Goal: Task Accomplishment & Management: Use online tool/utility

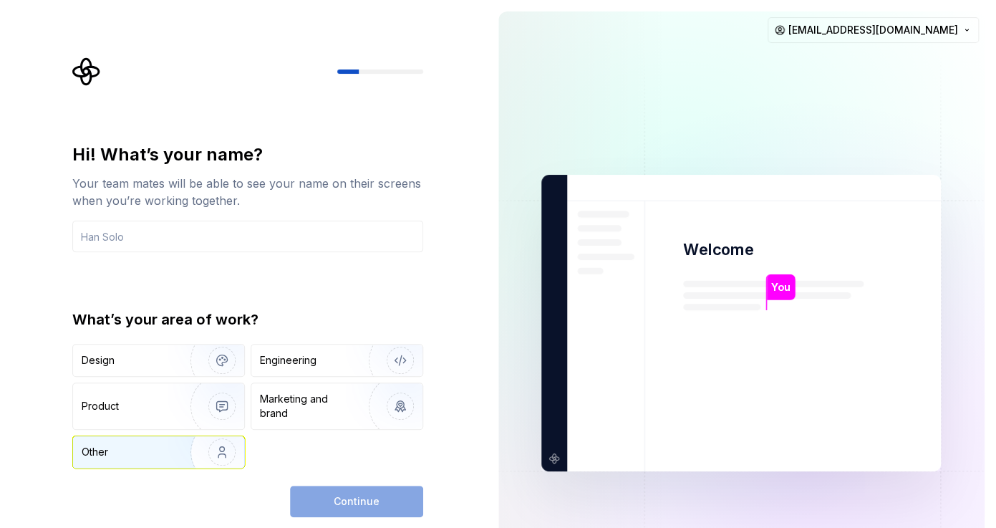
click at [180, 450] on img "button" at bounding box center [213, 452] width 92 height 96
click at [358, 502] on div "Continue" at bounding box center [356, 500] width 133 height 31
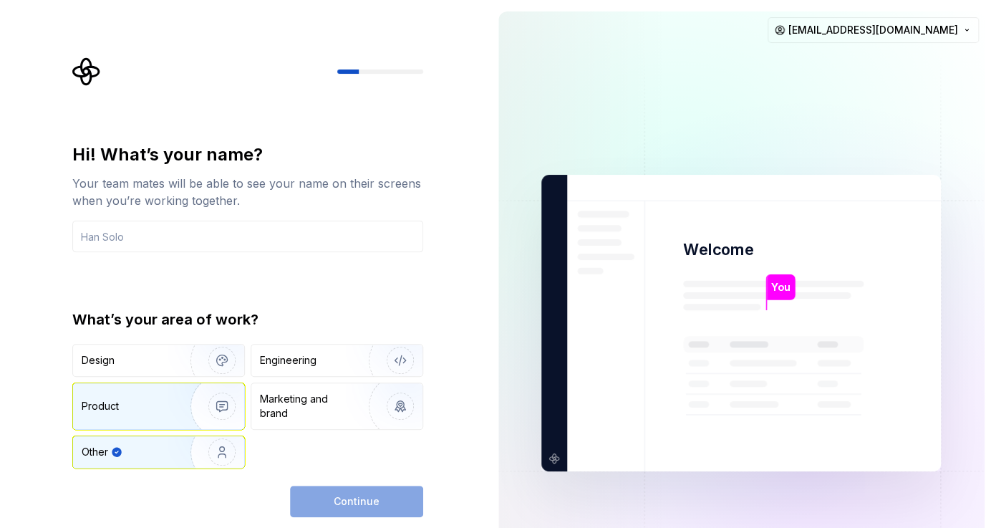
click at [160, 394] on div "Product" at bounding box center [158, 406] width 171 height 46
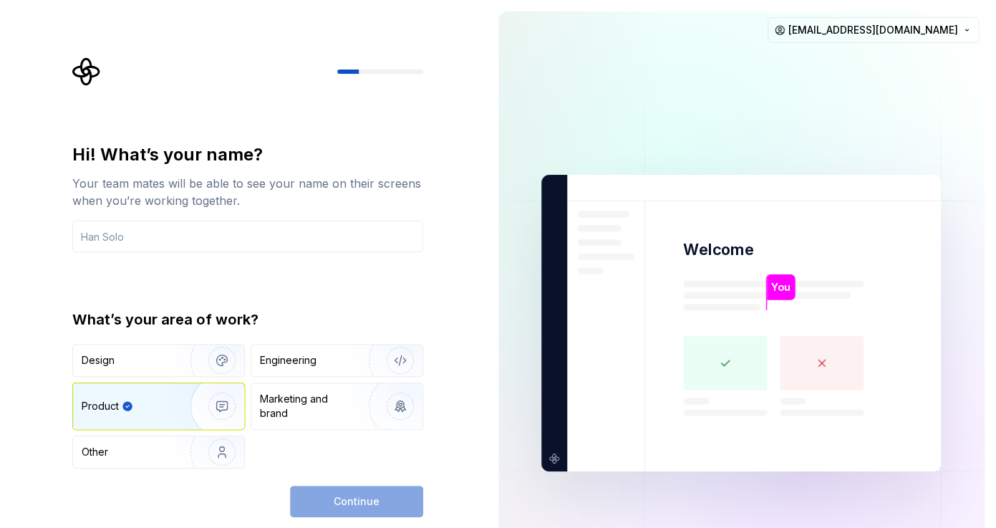
click at [160, 394] on div "Product" at bounding box center [158, 406] width 171 height 46
click at [153, 444] on div "Other" at bounding box center [158, 451] width 171 height 31
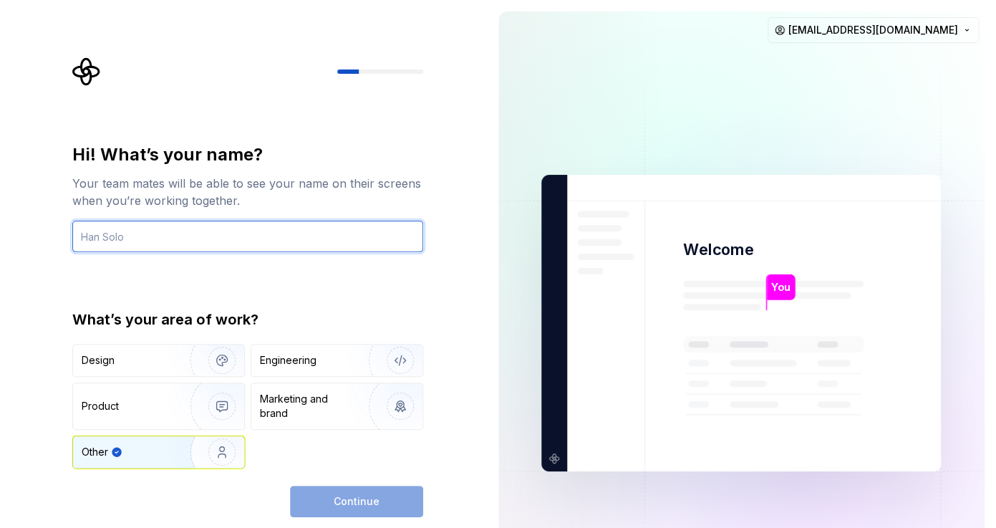
click at [224, 245] on input "text" at bounding box center [247, 235] width 351 height 31
type input "ر"
type input "n"
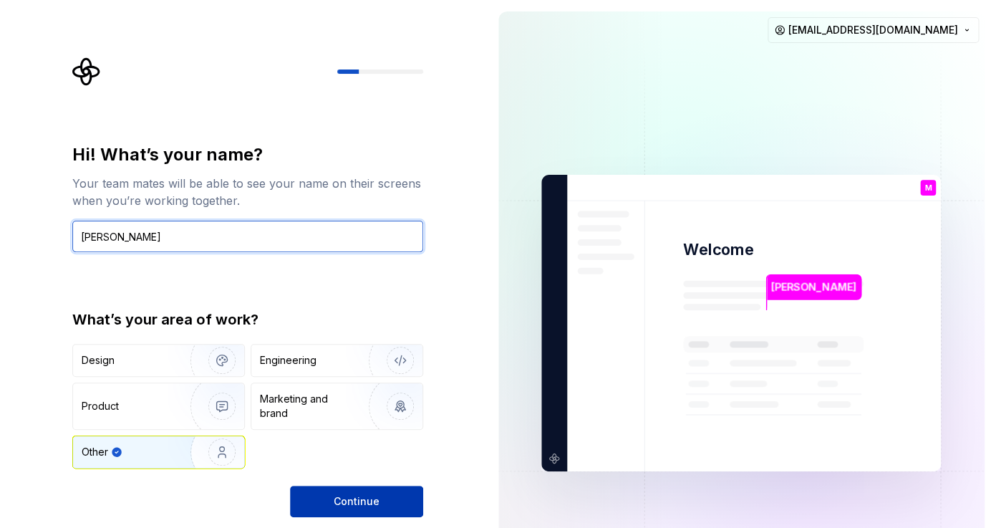
type input "[PERSON_NAME]"
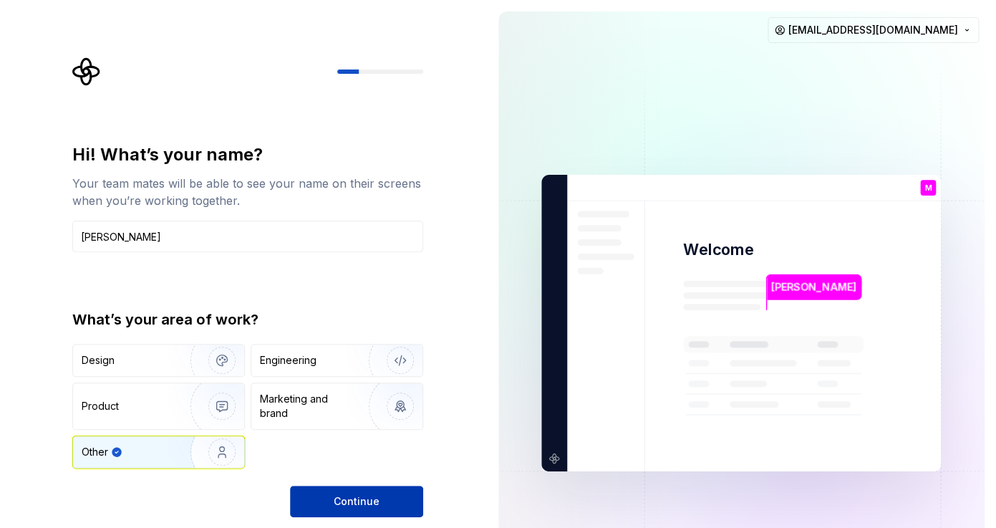
click at [392, 501] on button "Continue" at bounding box center [356, 500] width 133 height 31
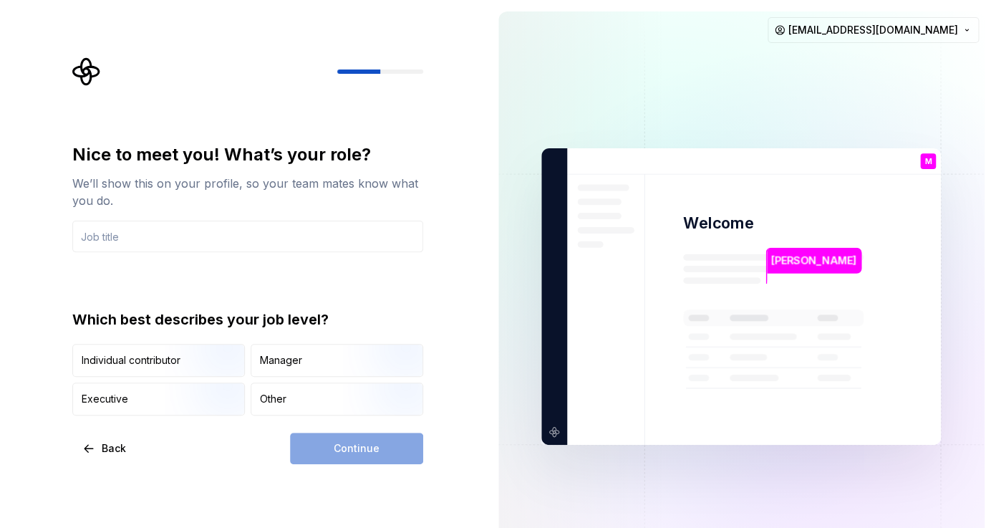
click at [164, 378] on div "Individual contributor Manager Executive Other" at bounding box center [247, 380] width 351 height 72
click at [294, 400] on div "Other" at bounding box center [336, 398] width 171 height 31
click at [150, 242] on input "text" at bounding box center [247, 235] width 351 height 31
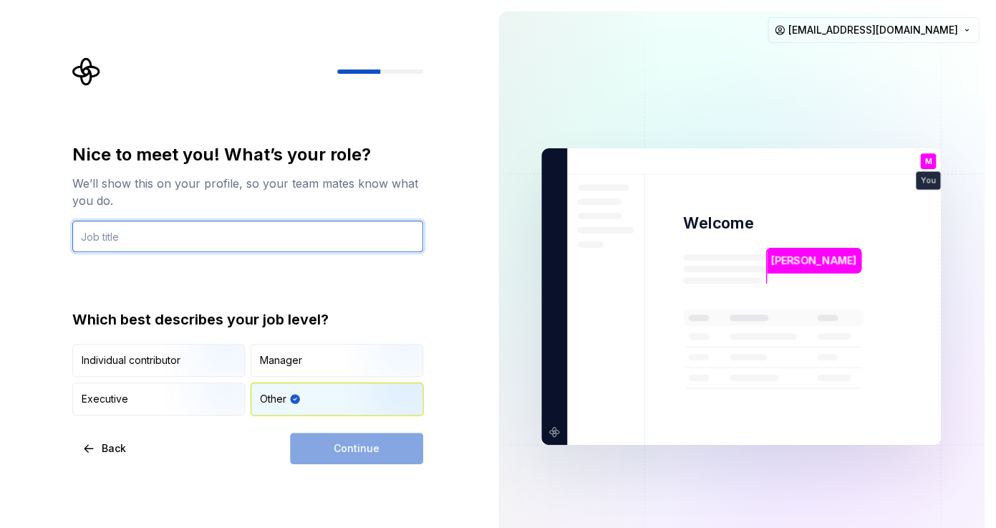
type input "p"
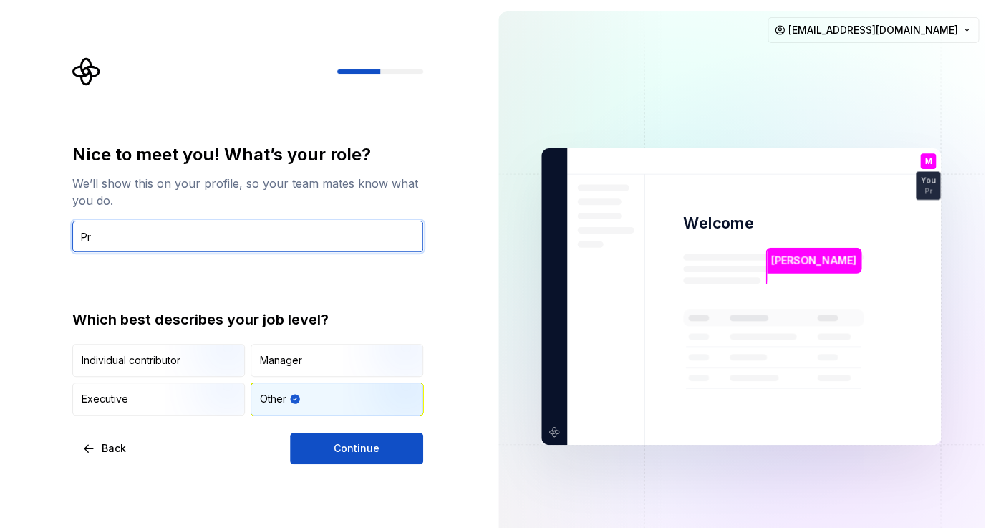
type input "P"
type input "Developer"
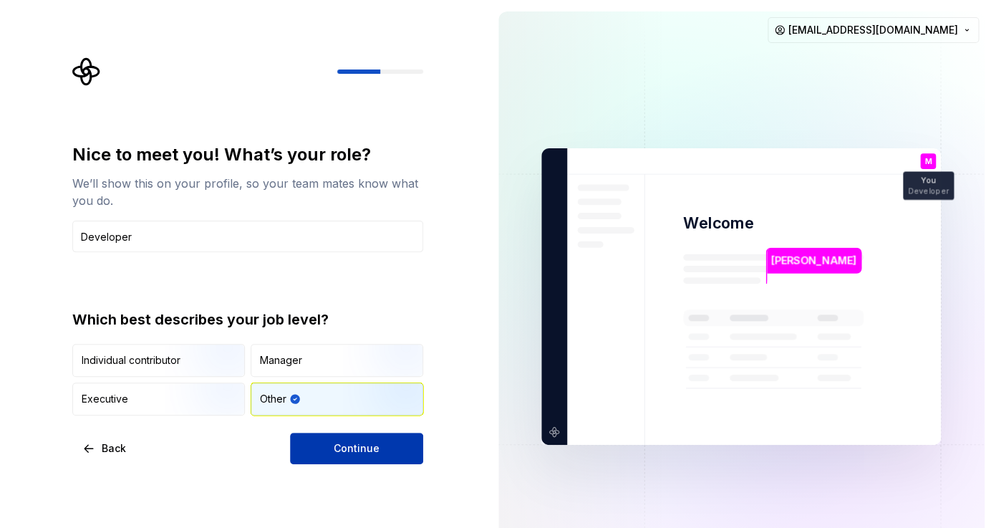
click at [377, 453] on span "Continue" at bounding box center [357, 448] width 46 height 14
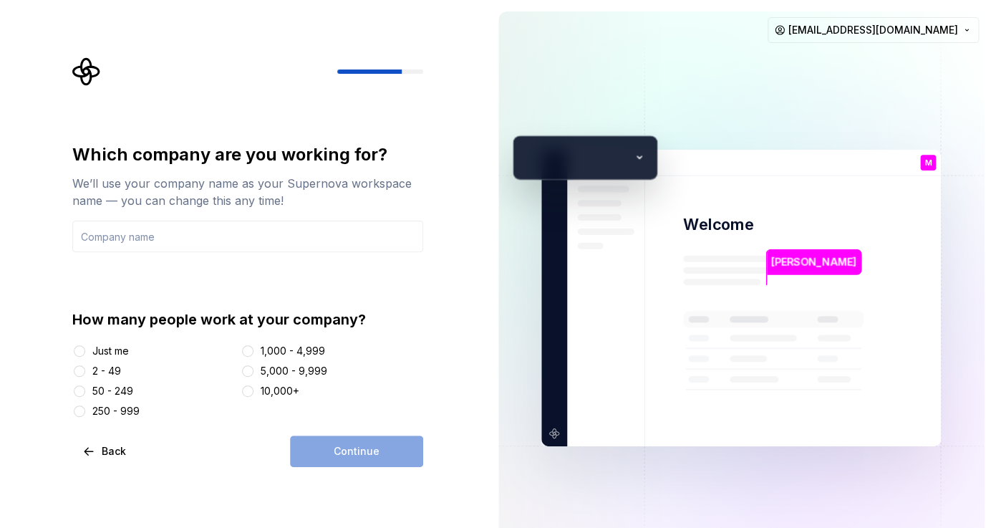
click at [92, 346] on div "Just me" at bounding box center [153, 351] width 163 height 14
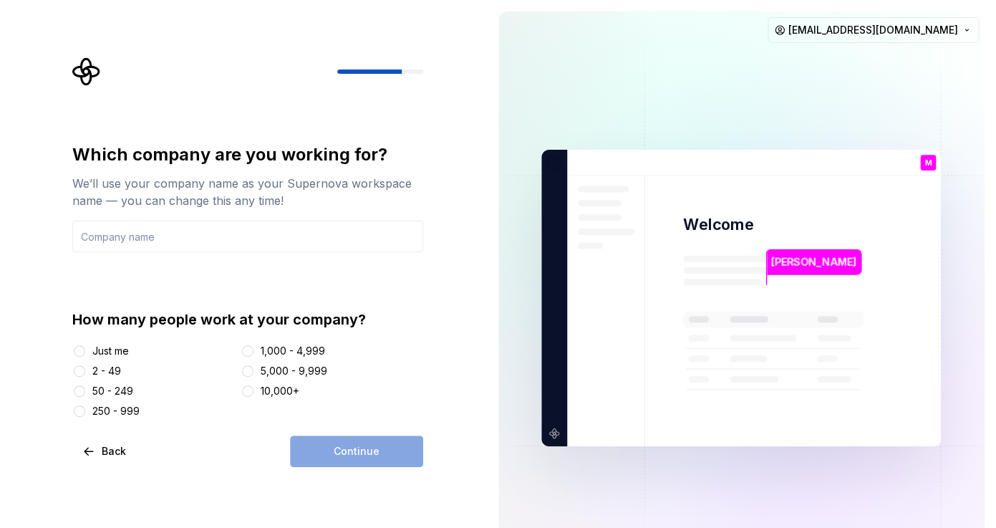
click at [88, 353] on div "Just me" at bounding box center [153, 351] width 163 height 14
click at [82, 353] on button "Just me" at bounding box center [79, 350] width 11 height 11
click at [351, 453] on div "Continue" at bounding box center [356, 450] width 133 height 31
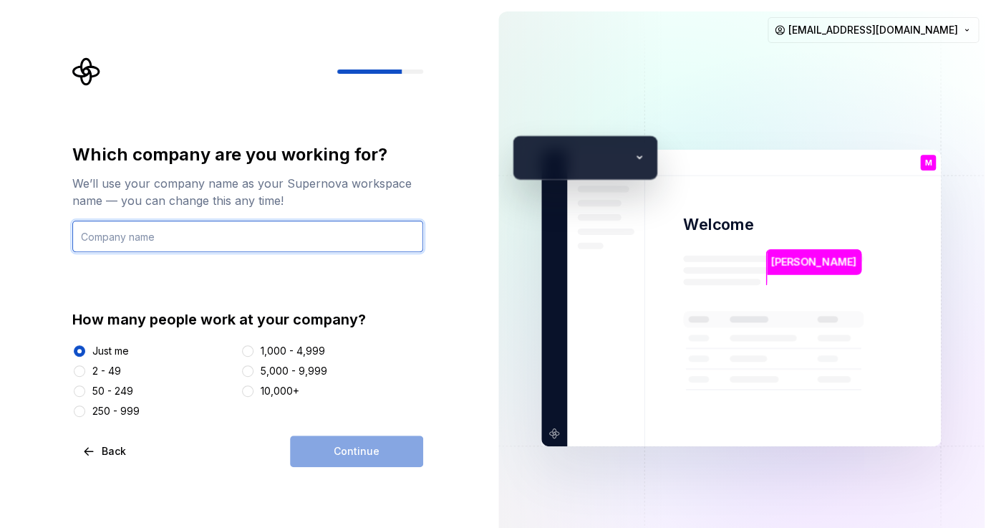
click at [205, 238] on input "text" at bounding box center [247, 235] width 351 height 31
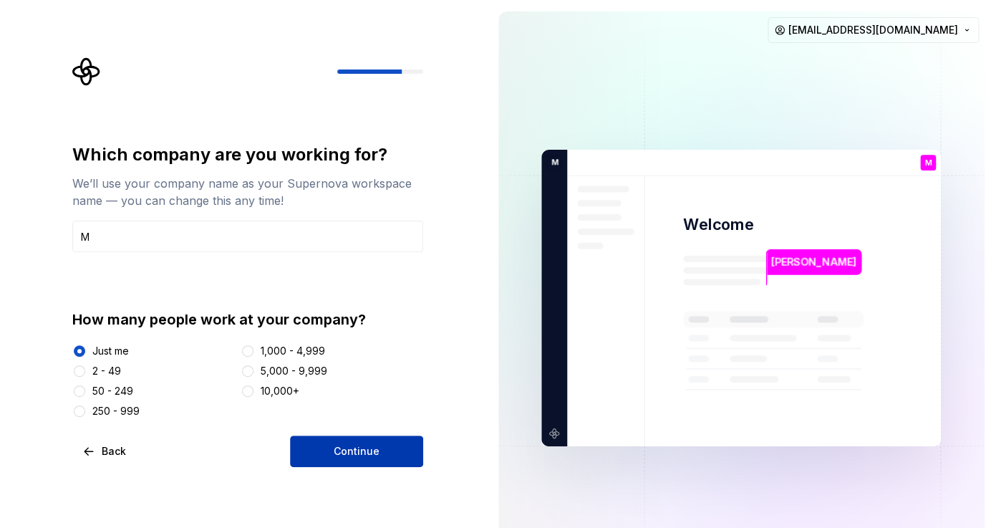
click at [378, 448] on button "Continue" at bounding box center [356, 450] width 133 height 31
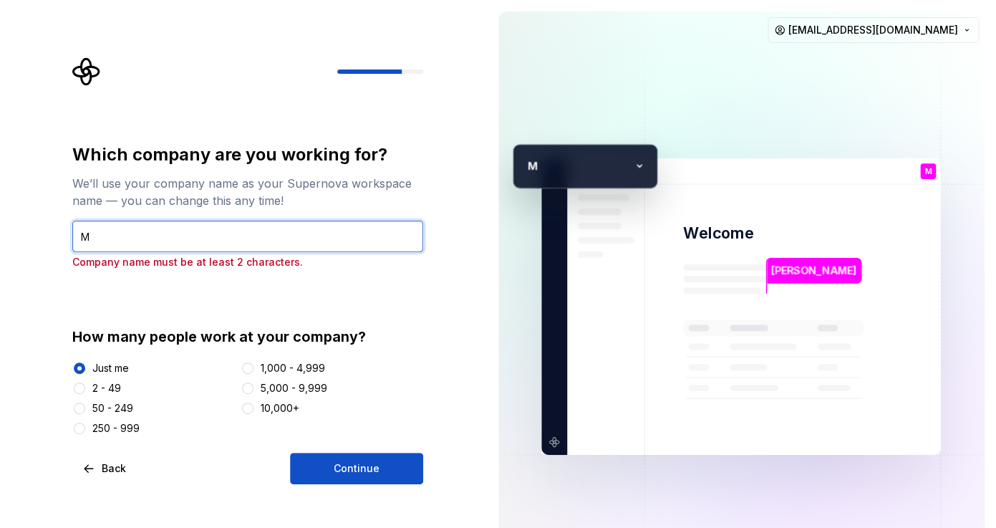
click at [233, 228] on input "M" at bounding box center [247, 235] width 351 height 31
type input "[DOMAIN_NAME]"
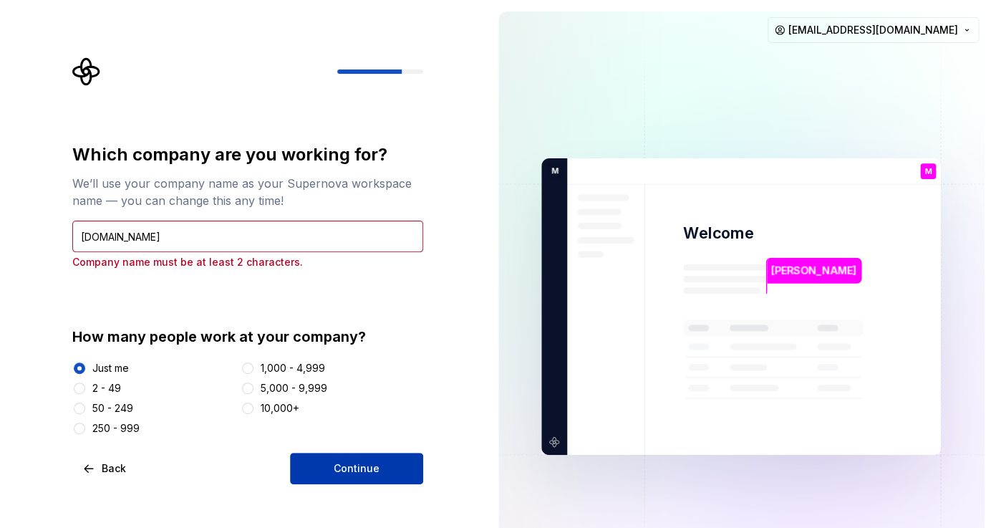
click at [361, 465] on span "Continue" at bounding box center [357, 468] width 46 height 14
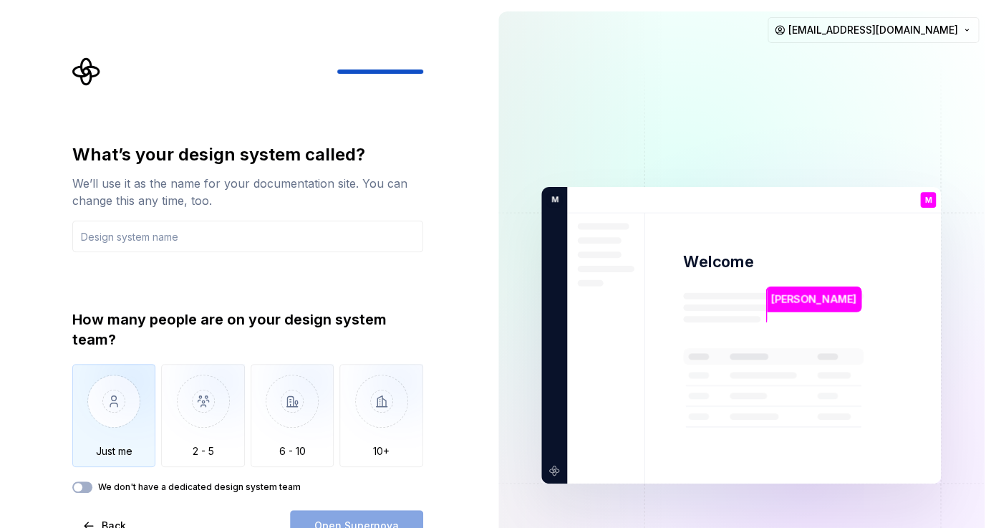
click at [132, 424] on img "button" at bounding box center [114, 412] width 84 height 96
click at [159, 243] on input "text" at bounding box center [247, 235] width 351 height 31
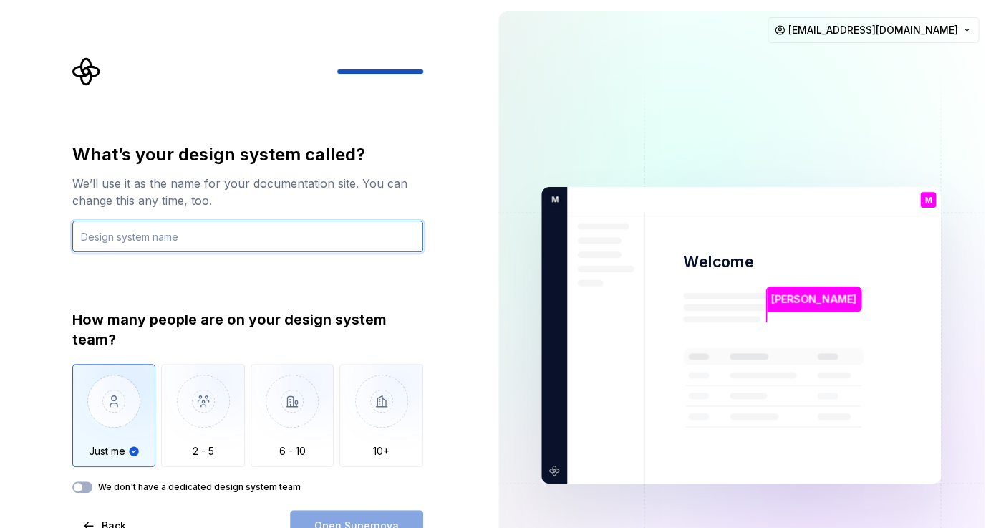
type input "S"
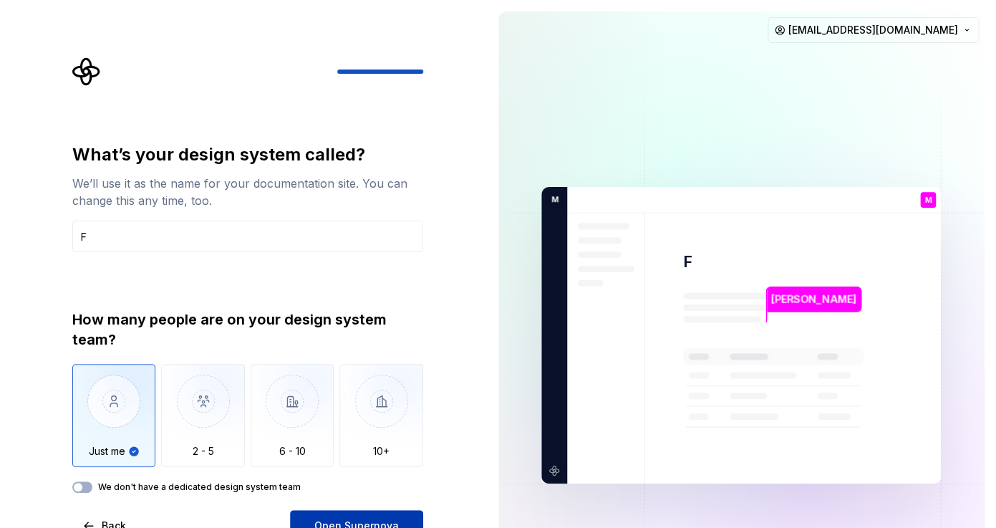
click at [341, 516] on button "Open Supernova" at bounding box center [356, 525] width 133 height 31
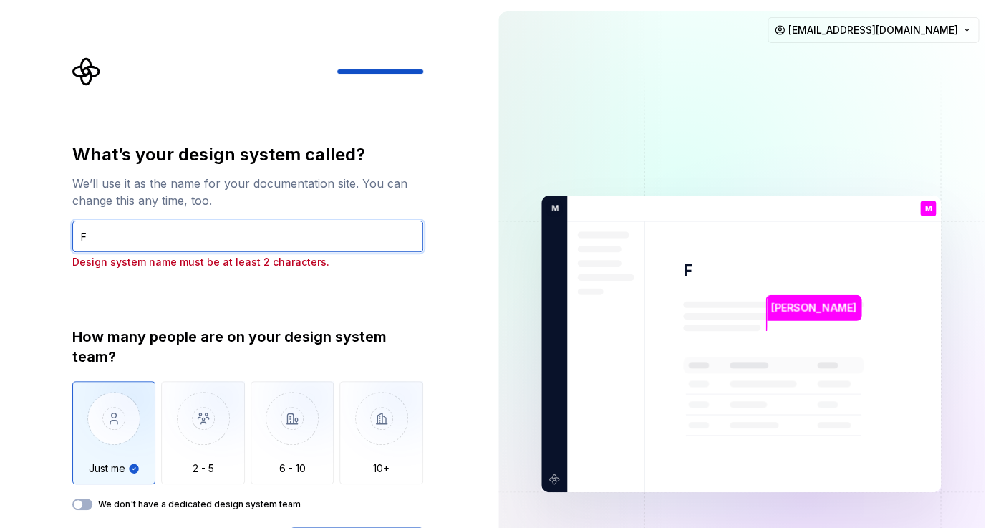
click at [210, 246] on input "F" at bounding box center [247, 235] width 351 height 31
type input "FI"
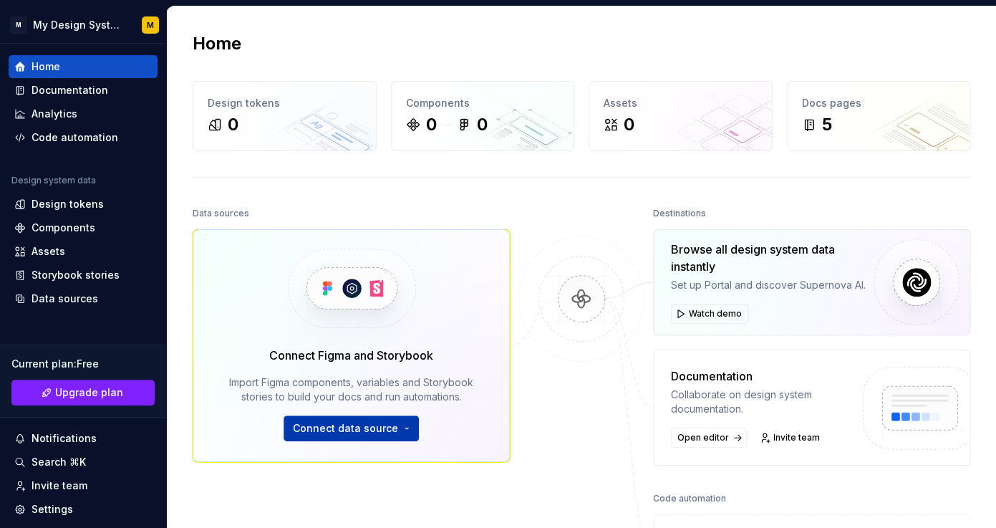
click at [388, 428] on span "Connect data source" at bounding box center [345, 428] width 105 height 14
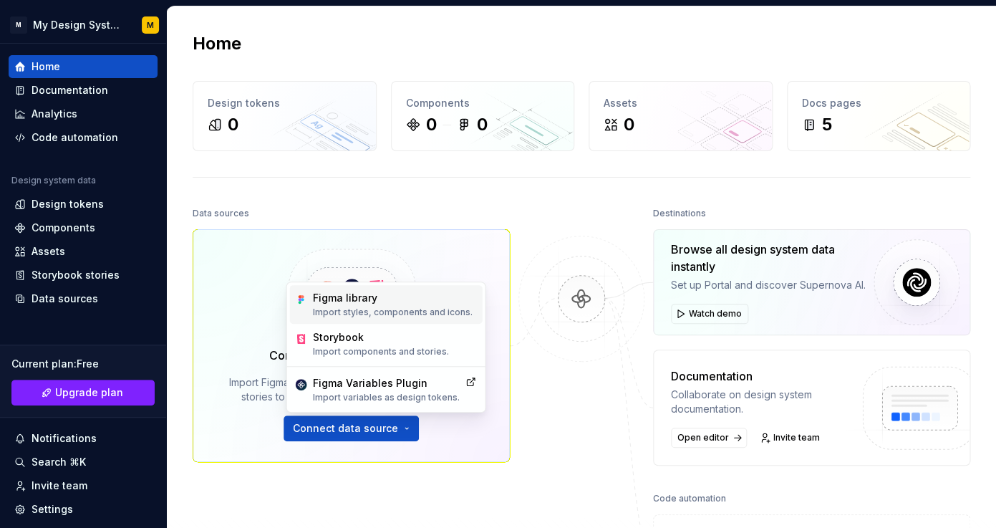
click at [373, 308] on p "Import styles, components and icons." at bounding box center [393, 311] width 160 height 11
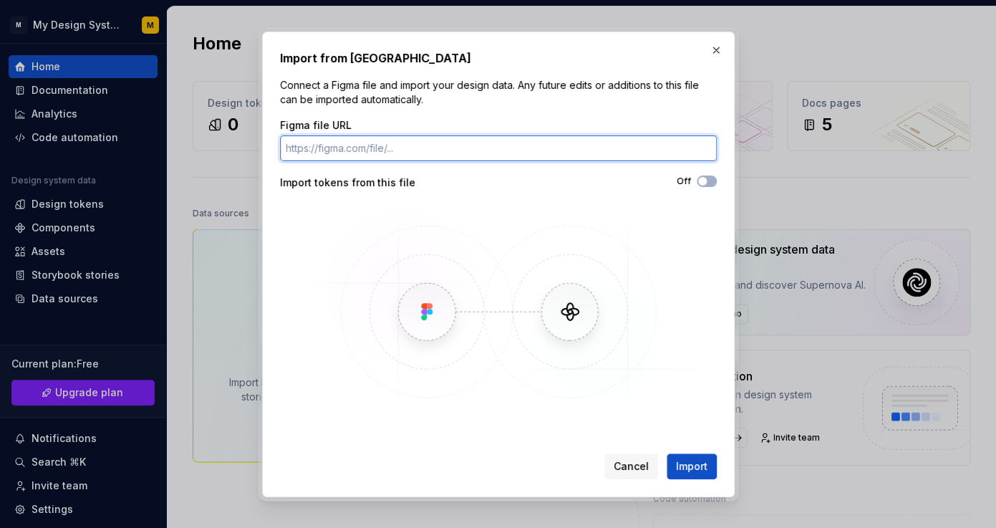
click at [412, 148] on input "Figma file URL" at bounding box center [498, 148] width 437 height 26
paste input "[URL][DOMAIN_NAME]"
type input "[URL][DOMAIN_NAME]"
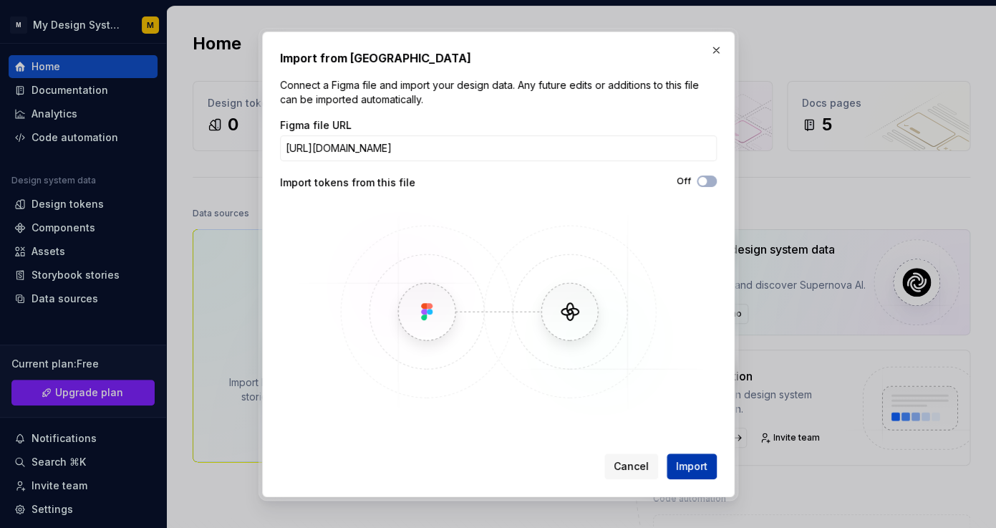
click at [700, 468] on span "Import" at bounding box center [691, 466] width 31 height 14
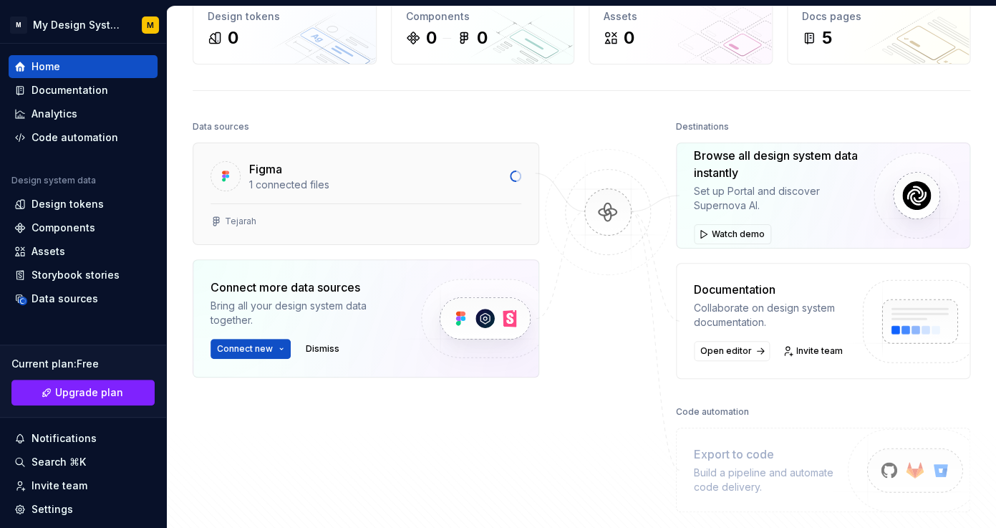
scroll to position [86, 0]
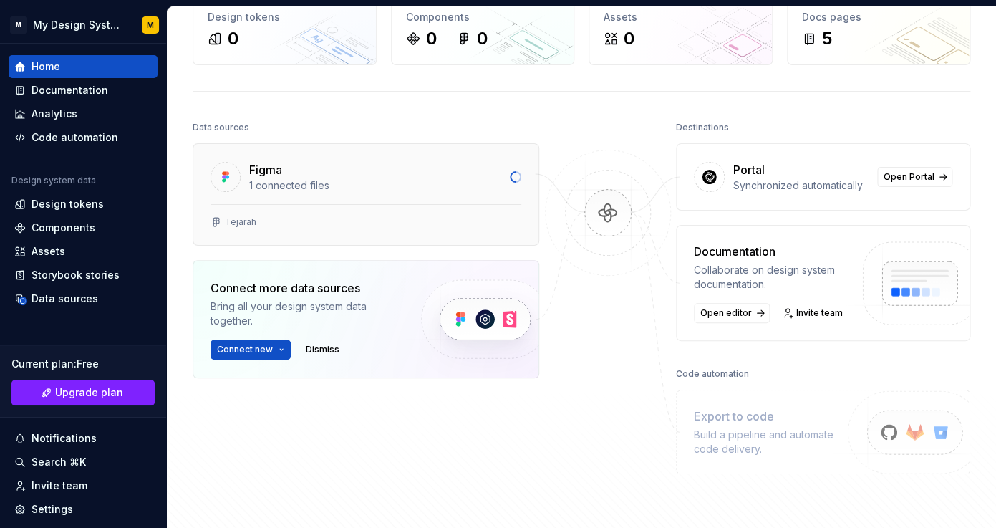
click at [457, 184] on div "1 connected files" at bounding box center [375, 185] width 252 height 14
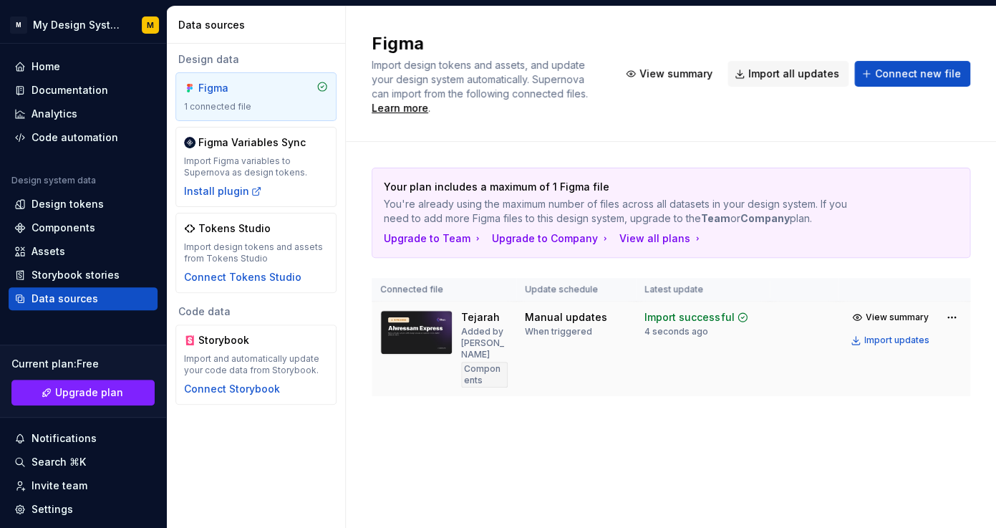
click at [425, 331] on img at bounding box center [416, 332] width 72 height 44
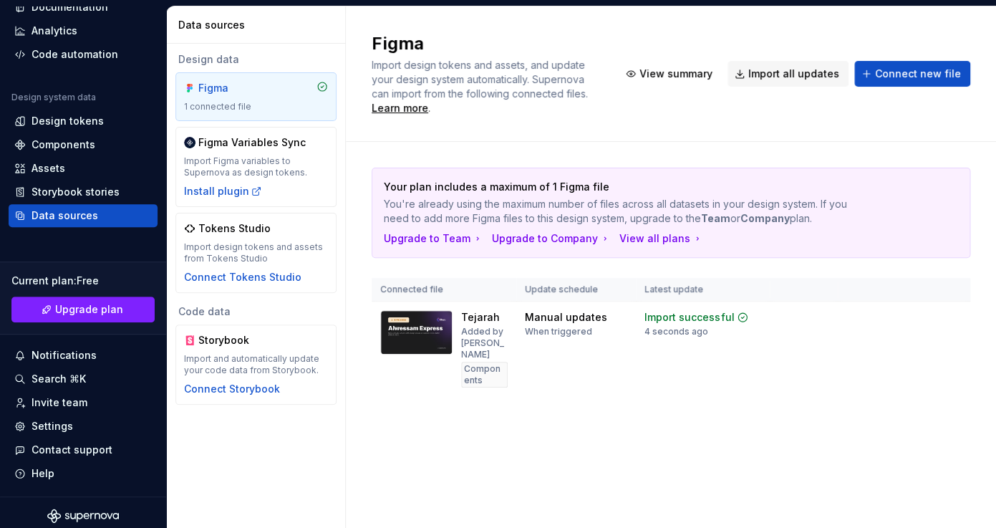
scroll to position [89, 0]
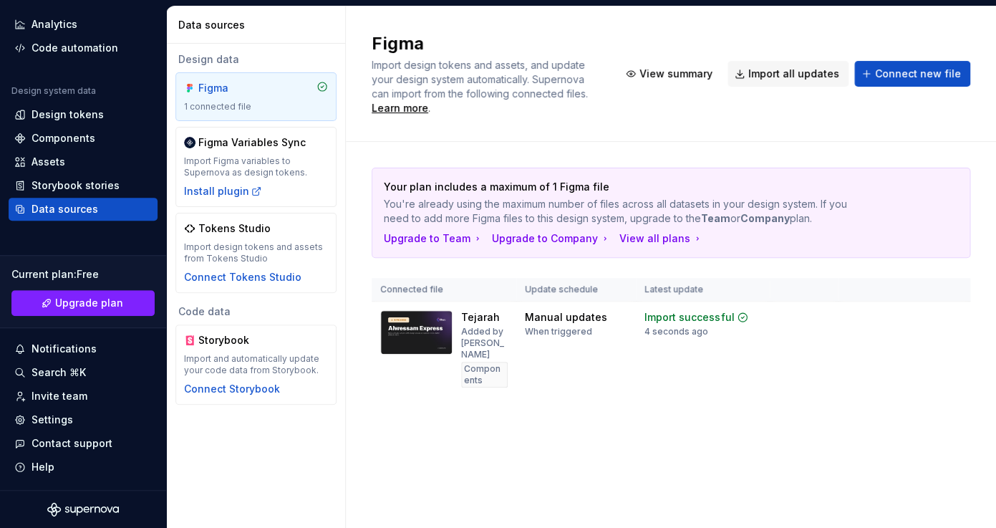
click at [259, 96] on div "Figma 1 connected file" at bounding box center [256, 96] width 144 height 31
click at [898, 320] on span "View summary" at bounding box center [897, 316] width 63 height 11
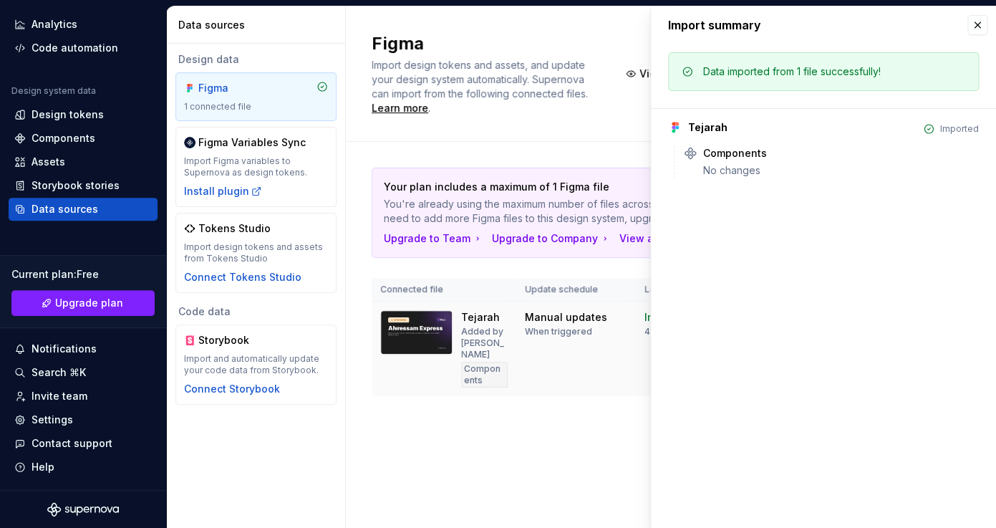
click at [427, 332] on img at bounding box center [416, 332] width 72 height 44
click at [500, 402] on div "Your plan includes a maximum of 1 Figma file You're already using the maximum n…" at bounding box center [671, 296] width 598 height 309
click at [976, 32] on button "button" at bounding box center [977, 25] width 20 height 20
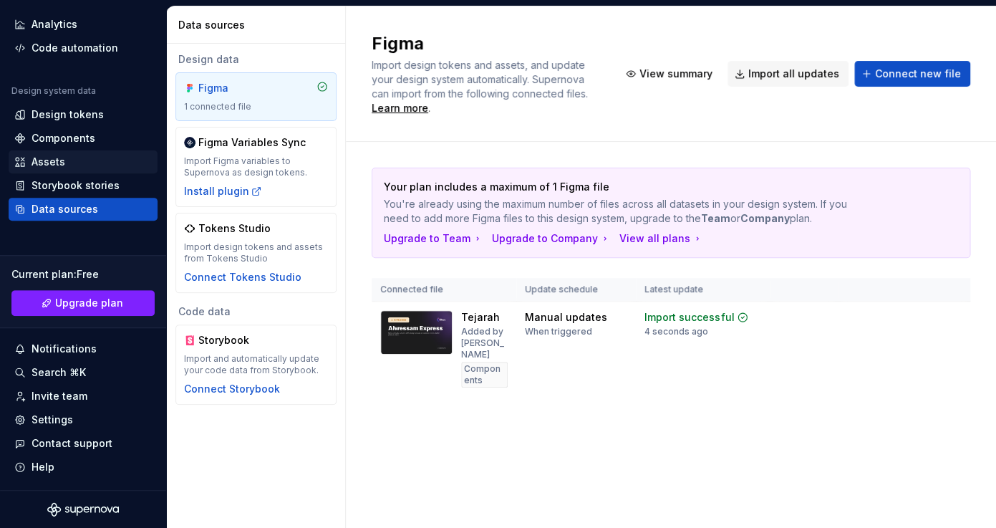
click at [61, 163] on div "Assets" at bounding box center [48, 162] width 34 height 14
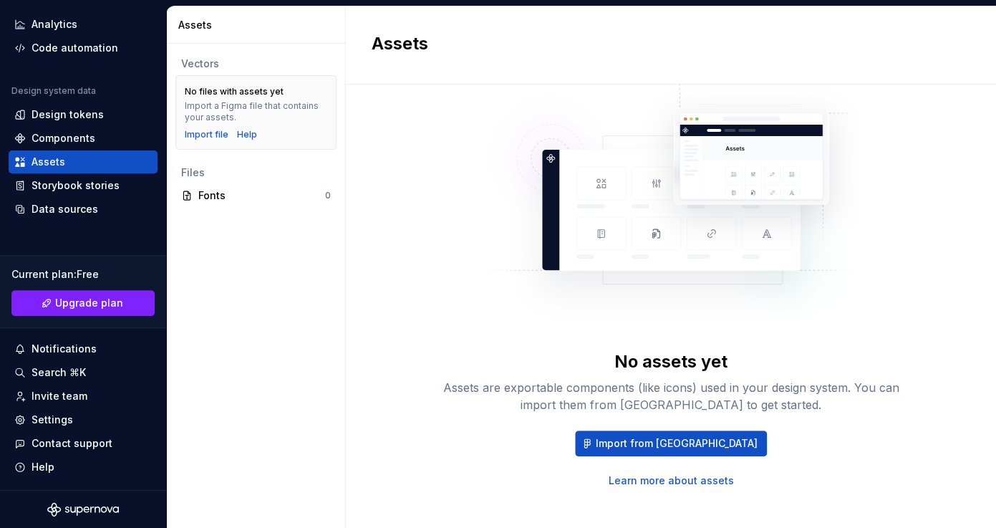
scroll to position [69, 0]
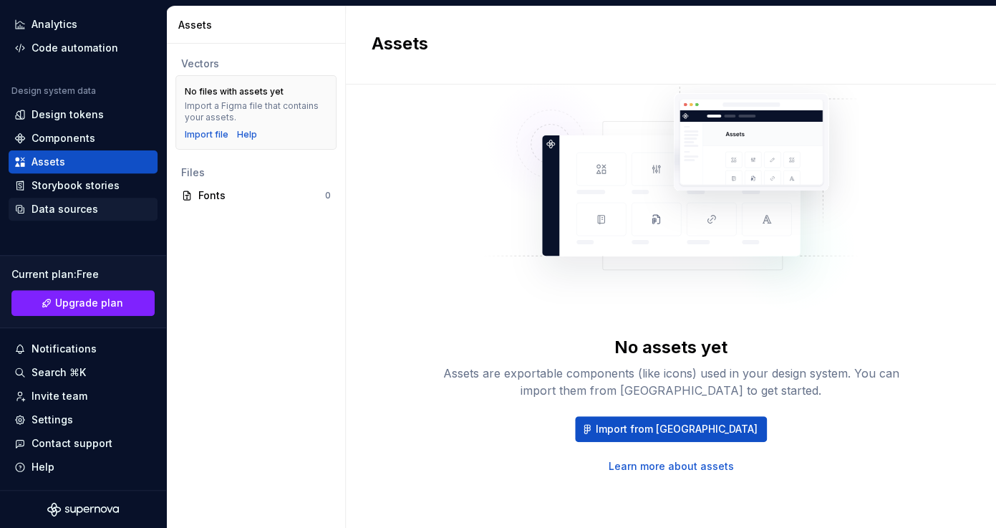
click at [70, 203] on div "Data sources" at bounding box center [64, 209] width 67 height 14
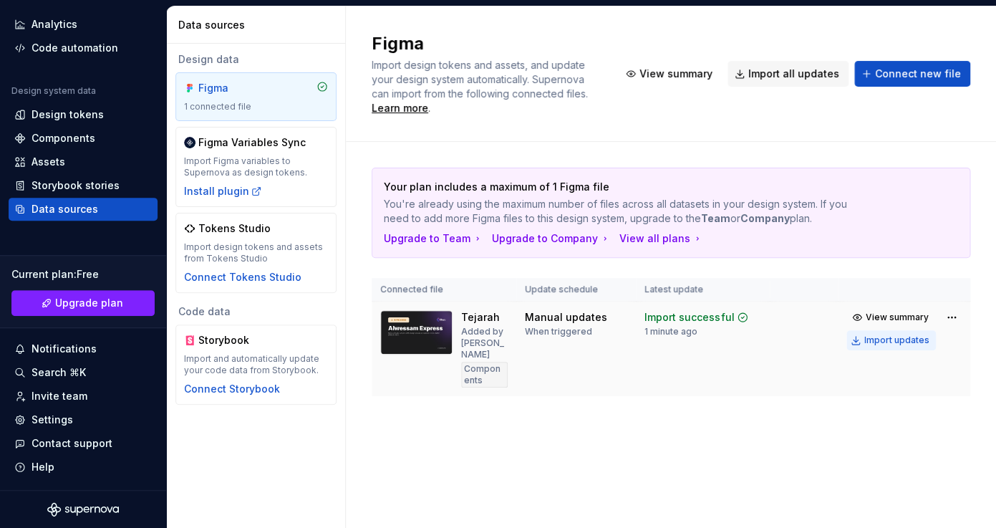
click at [904, 344] on div "Import updates" at bounding box center [896, 339] width 65 height 11
click at [689, 73] on span "View summary" at bounding box center [675, 74] width 73 height 14
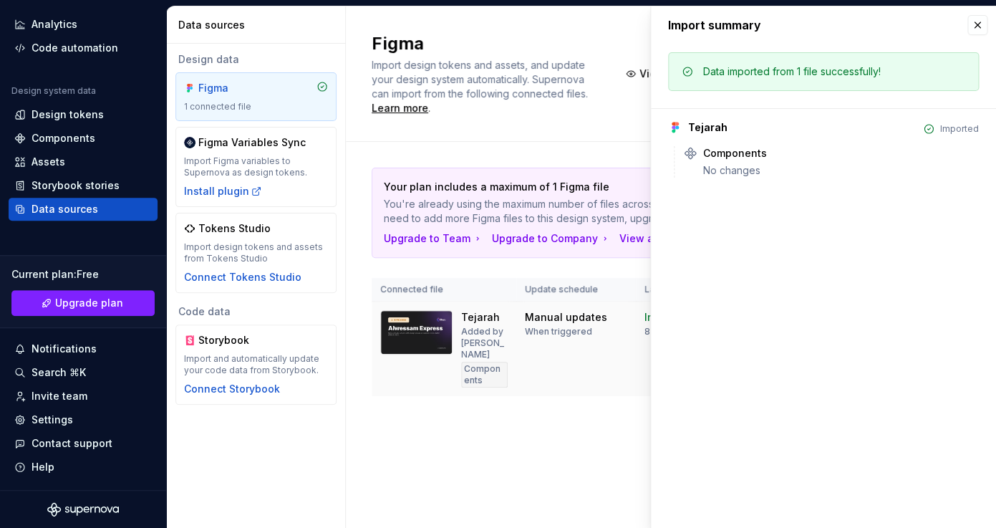
click at [554, 124] on div "Figma Import design tokens and assets, and update your design system automatica…" at bounding box center [671, 73] width 650 height 135
click at [517, 402] on div "Your plan includes a maximum of 1 Figma file You're already using the maximum n…" at bounding box center [671, 296] width 598 height 309
click at [217, 107] on div "1 connected file" at bounding box center [256, 106] width 144 height 11
click at [79, 141] on div "Components" at bounding box center [63, 138] width 64 height 14
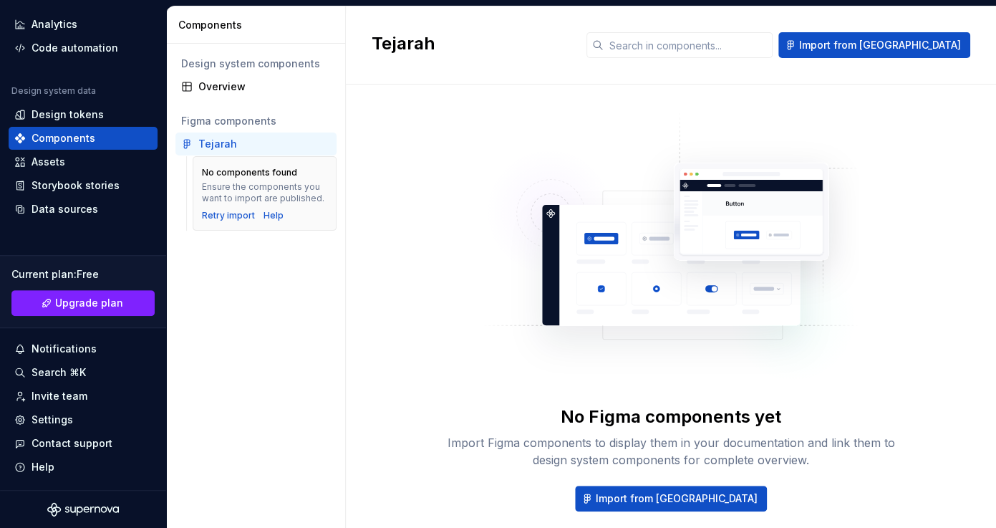
click at [223, 147] on div "Tejarah" at bounding box center [217, 144] width 39 height 14
click at [677, 494] on span "Import from [GEOGRAPHIC_DATA]" at bounding box center [677, 498] width 162 height 14
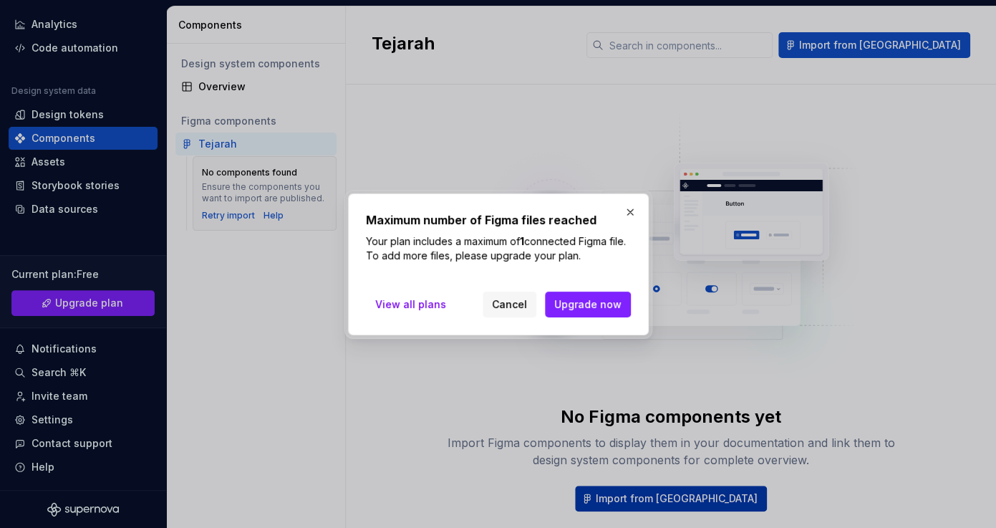
scroll to position [89, 0]
click at [630, 208] on button "button" at bounding box center [630, 212] width 20 height 20
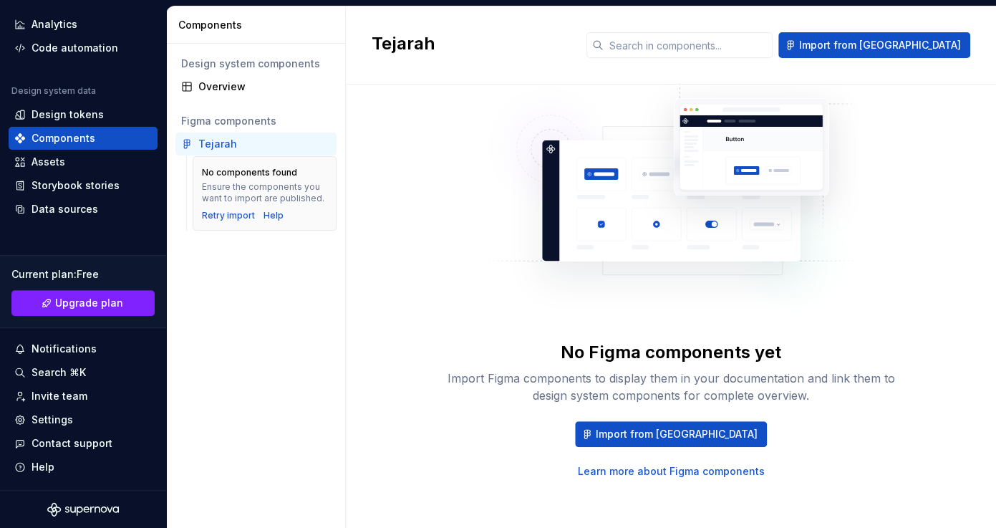
scroll to position [69, 0]
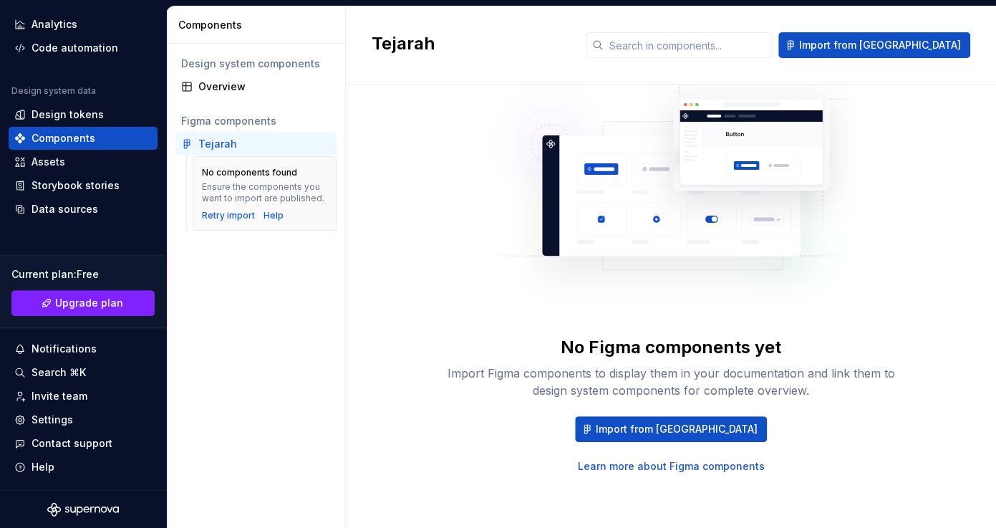
click at [253, 183] on div "Ensure the components you want to import are published." at bounding box center [264, 192] width 125 height 23
click at [232, 216] on div "Retry import" at bounding box center [228, 215] width 53 height 11
click at [232, 147] on div "Tejarah" at bounding box center [217, 144] width 39 height 14
click at [772, 48] on input "text" at bounding box center [687, 45] width 169 height 26
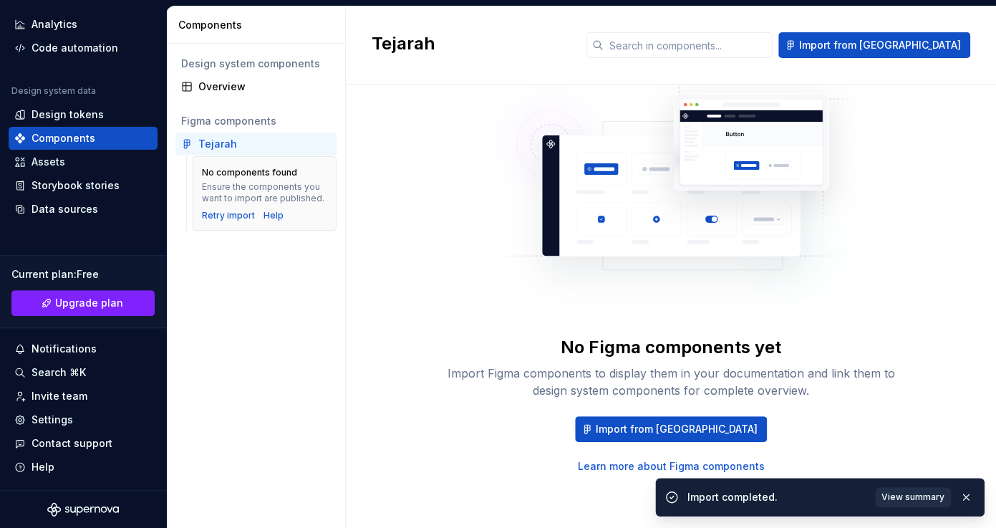
click at [896, 498] on span "View summary" at bounding box center [912, 496] width 63 height 11
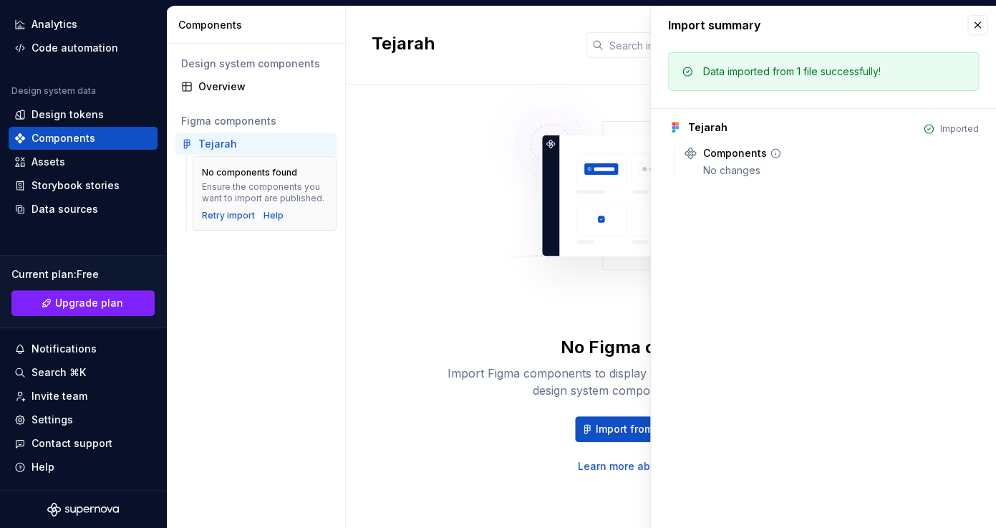
click at [725, 154] on div "Components" at bounding box center [735, 153] width 64 height 14
click at [770, 152] on icon at bounding box center [775, 152] width 11 height 11
click at [708, 138] on div "Tejarah Imported Components No changes" at bounding box center [823, 142] width 311 height 69
click at [692, 132] on div "Tejarah" at bounding box center [707, 127] width 39 height 14
click at [418, 286] on div "No Figma components yet Import Figma components to display them in your documen…" at bounding box center [671, 257] width 598 height 432
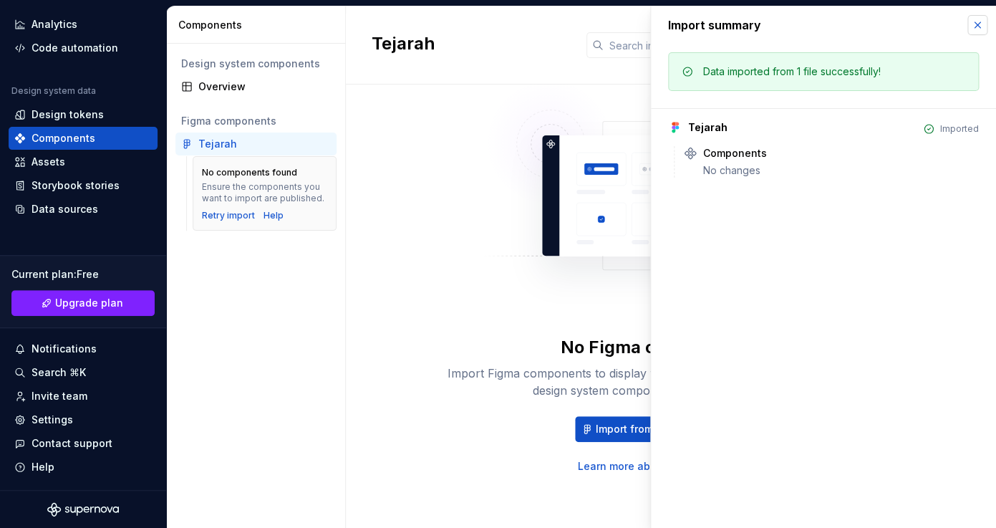
click at [977, 23] on button "button" at bounding box center [977, 25] width 20 height 20
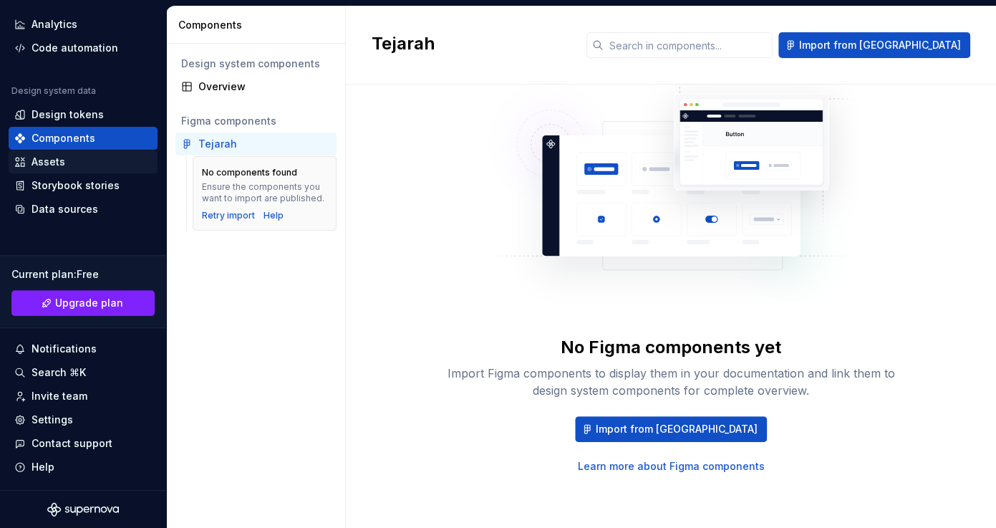
click at [79, 152] on div "Assets" at bounding box center [83, 161] width 149 height 23
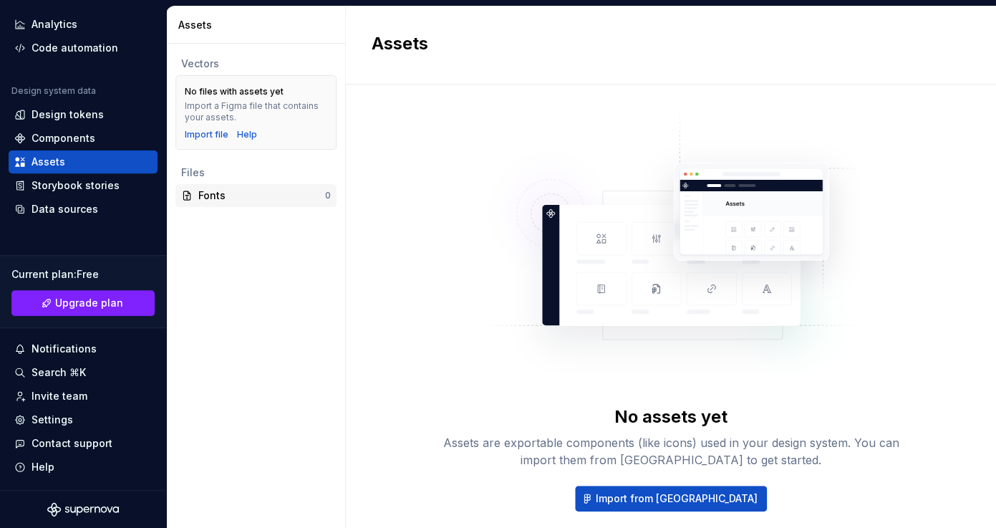
click at [213, 202] on div "Fonts" at bounding box center [261, 195] width 127 height 14
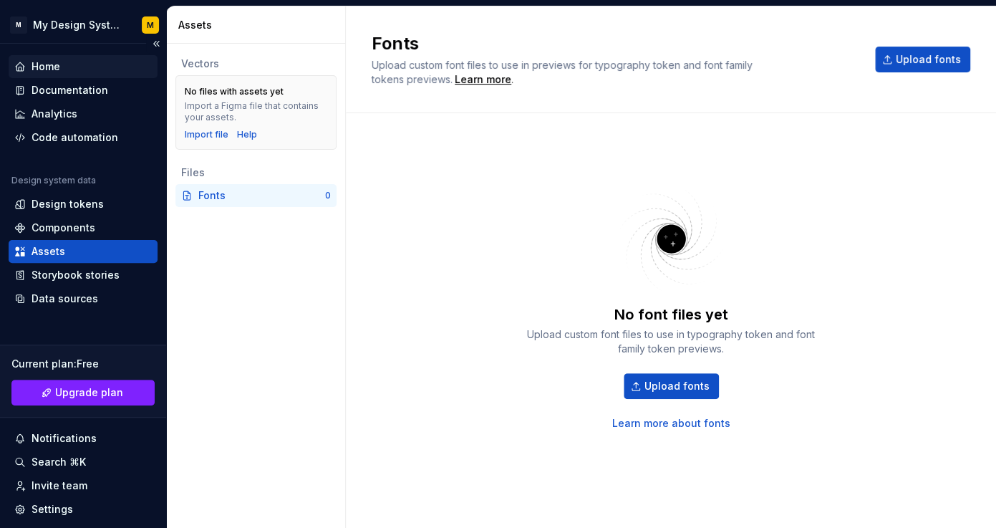
click at [73, 72] on div "Home" at bounding box center [82, 66] width 137 height 14
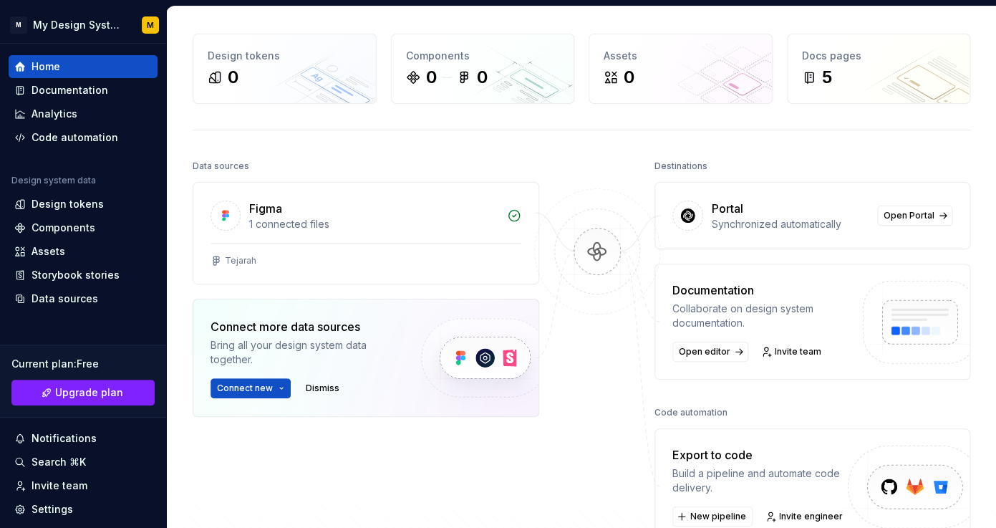
scroll to position [49, 0]
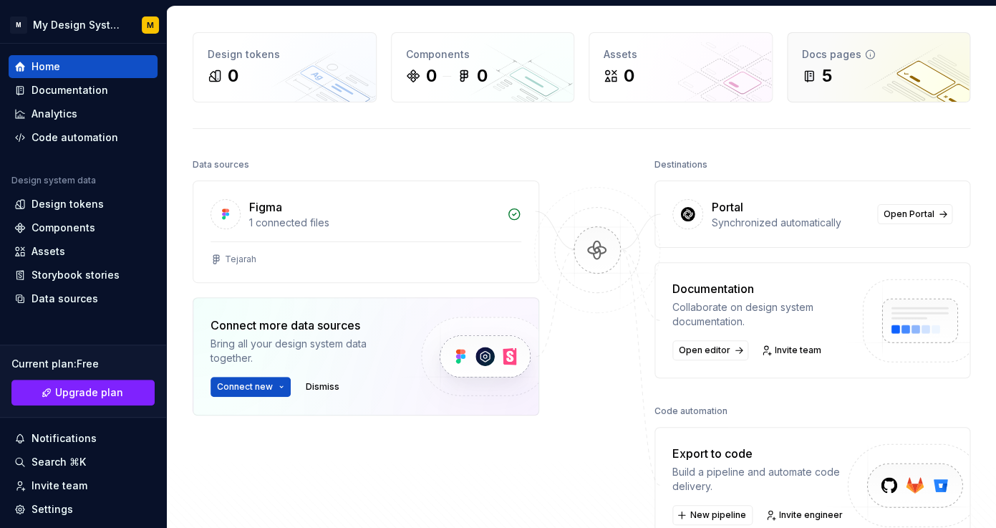
click at [831, 70] on div "5" at bounding box center [827, 75] width 10 height 23
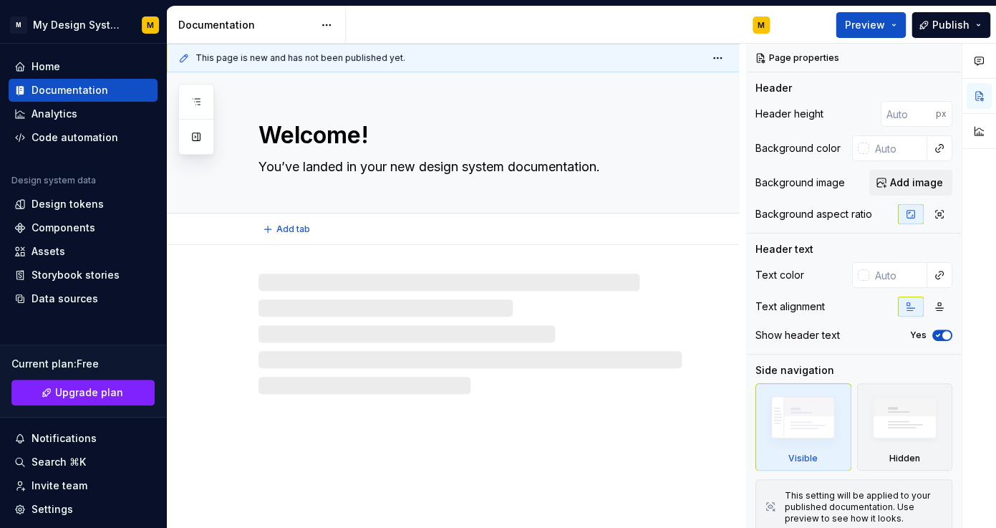
type textarea "*"
click at [78, 298] on div "Data sources" at bounding box center [64, 298] width 67 height 14
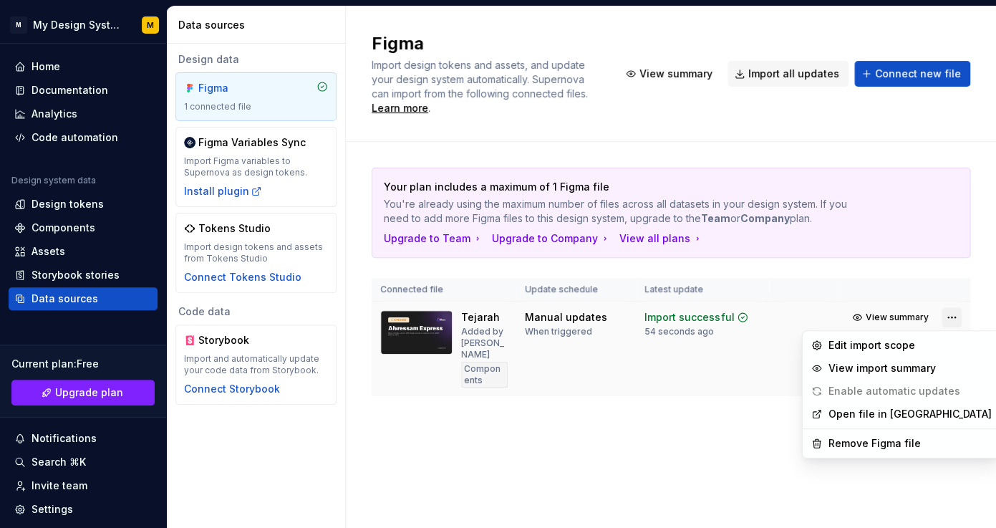
click at [960, 309] on html "M My Design System M Home Documentation Analytics Code automation Design system…" at bounding box center [498, 264] width 996 height 528
click at [920, 417] on link "Open file in [GEOGRAPHIC_DATA]" at bounding box center [909, 414] width 163 height 14
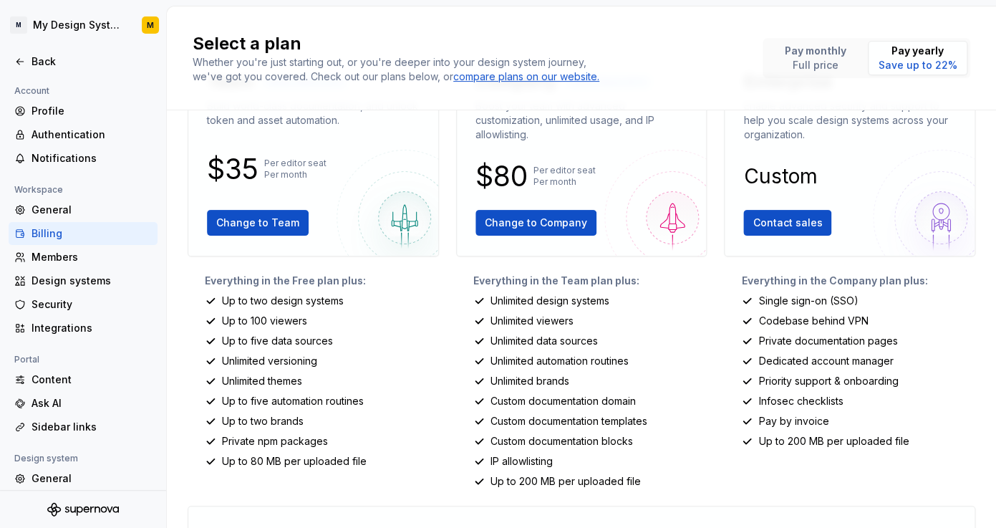
scroll to position [86, 0]
